Goal: Task Accomplishment & Management: Complete application form

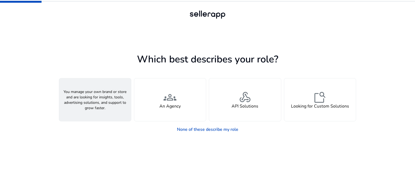
click at [108, 112] on div "person A Seller" at bounding box center [95, 99] width 72 height 43
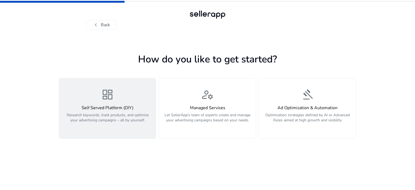
click at [112, 120] on p "Research keywords, track products, and optimize your advertising campaigns – al…" at bounding box center [107, 120] width 90 height 16
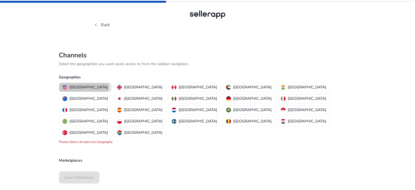
click at [83, 86] on p "United States" at bounding box center [88, 87] width 38 height 6
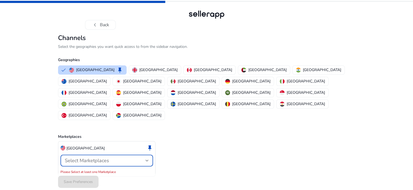
click at [147, 157] on div at bounding box center [146, 160] width 3 height 6
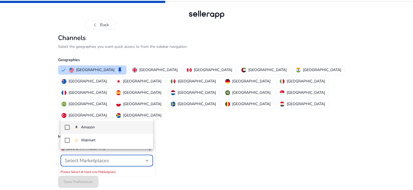
click at [114, 127] on span "Amazon" at bounding box center [111, 127] width 75 height 6
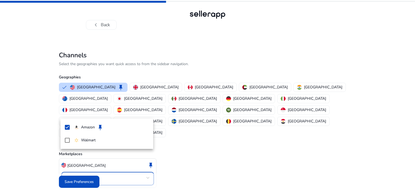
click at [90, 177] on div at bounding box center [207, 95] width 415 height 190
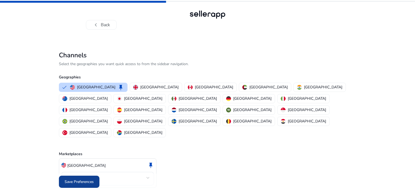
click at [77, 179] on span "Save Preferences" at bounding box center [79, 182] width 29 height 6
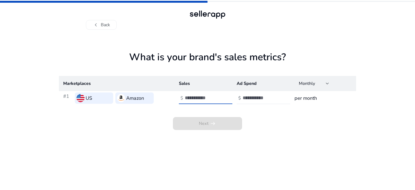
click at [202, 98] on input "number" at bounding box center [203, 98] width 36 height 6
click at [217, 96] on input "*" at bounding box center [203, 98] width 36 height 6
type input "****"
click at [251, 99] on input "number" at bounding box center [260, 98] width 36 height 6
type input "*"
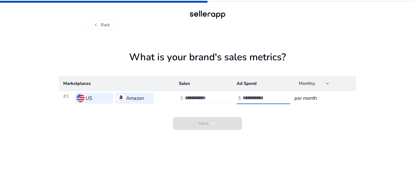
click at [276, 96] on input "*" at bounding box center [260, 98] width 36 height 6
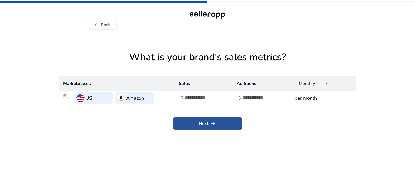
click at [210, 121] on span "arrow_right_alt" at bounding box center [212, 123] width 6 height 6
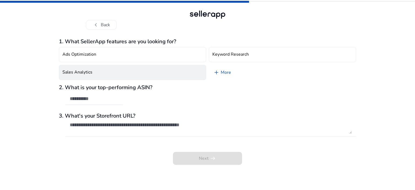
click at [165, 73] on button "Sales Analytics" at bounding box center [132, 72] width 147 height 15
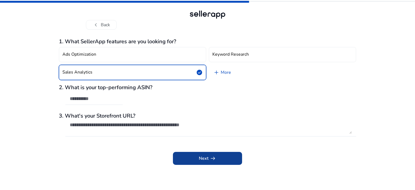
click at [217, 158] on span at bounding box center [207, 158] width 69 height 13
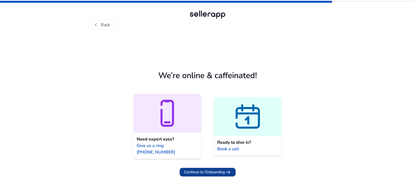
click at [205, 169] on span "Continue to Onboarding" at bounding box center [204, 172] width 41 height 6
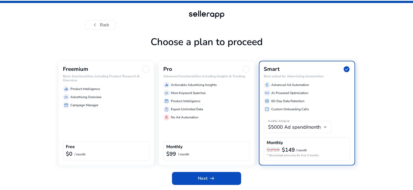
click at [107, 129] on div "Freemium Basic functionalities including Product Research & Overview equalizer …" at bounding box center [106, 113] width 96 height 104
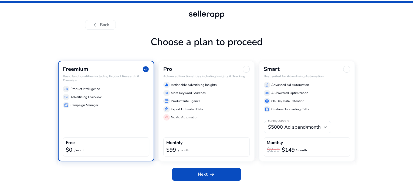
scroll to position [12, 0]
click at [209, 176] on span "arrow_right_alt" at bounding box center [212, 174] width 6 height 6
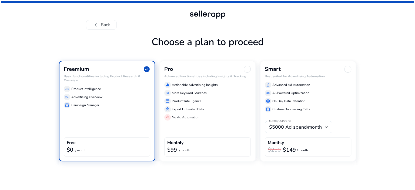
scroll to position [0, 0]
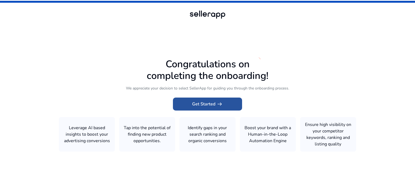
click at [188, 104] on span at bounding box center [207, 103] width 69 height 13
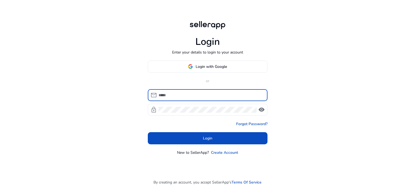
click at [173, 94] on input at bounding box center [210, 95] width 104 height 6
type input "**********"
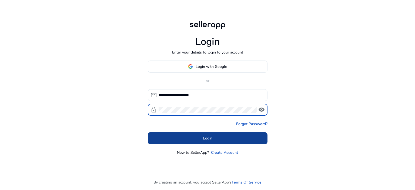
click at [214, 139] on span at bounding box center [208, 137] width 120 height 13
